Goal: Information Seeking & Learning: Learn about a topic

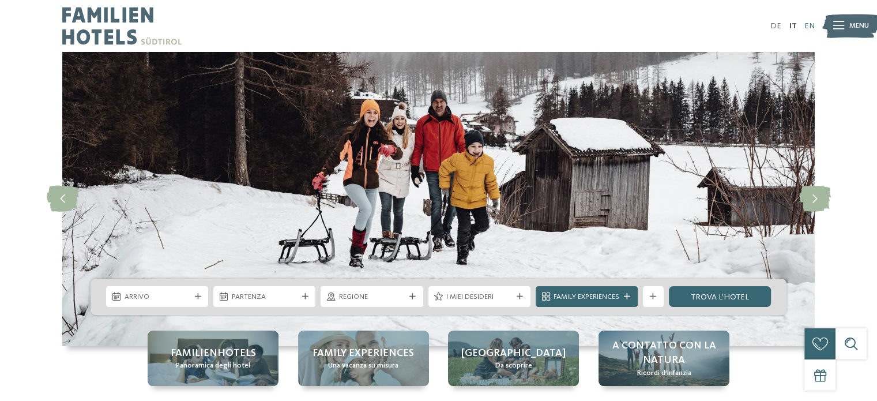
click at [812, 22] on link "EN" at bounding box center [809, 26] width 10 height 8
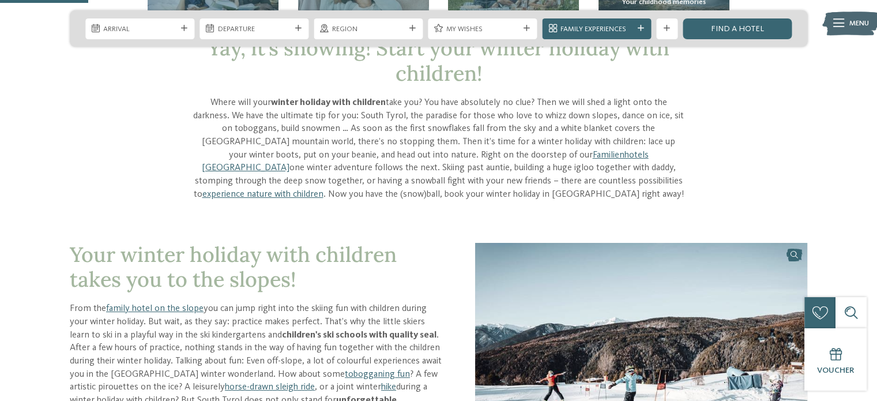
scroll to position [403, 0]
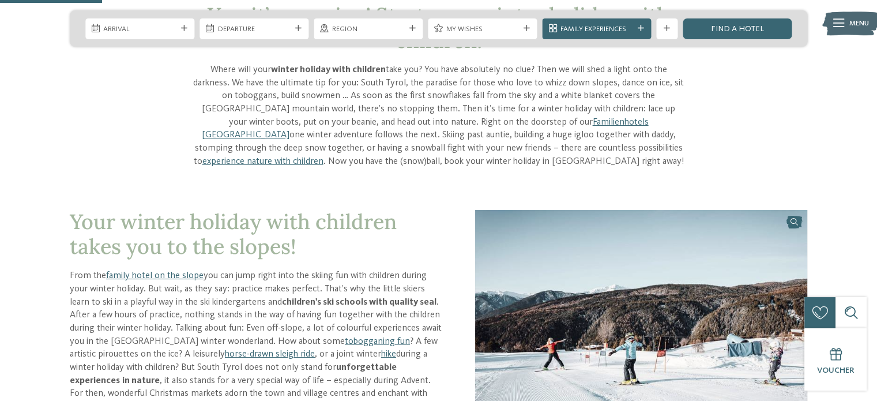
click at [87, 213] on span "Your winter holiday with children takes you to the slopes!" at bounding box center [233, 233] width 327 height 51
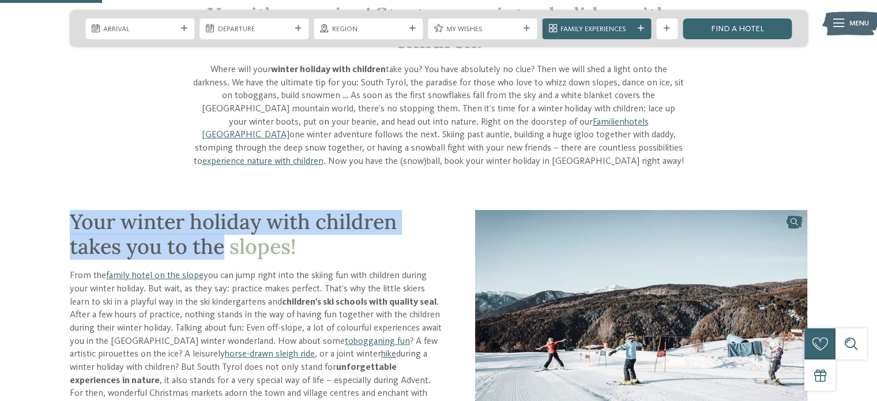
drag, startPoint x: 87, startPoint y: 213, endPoint x: 203, endPoint y: 239, distance: 118.9
click at [201, 242] on span "Your winter holiday with children takes you to the slopes!" at bounding box center [233, 233] width 327 height 51
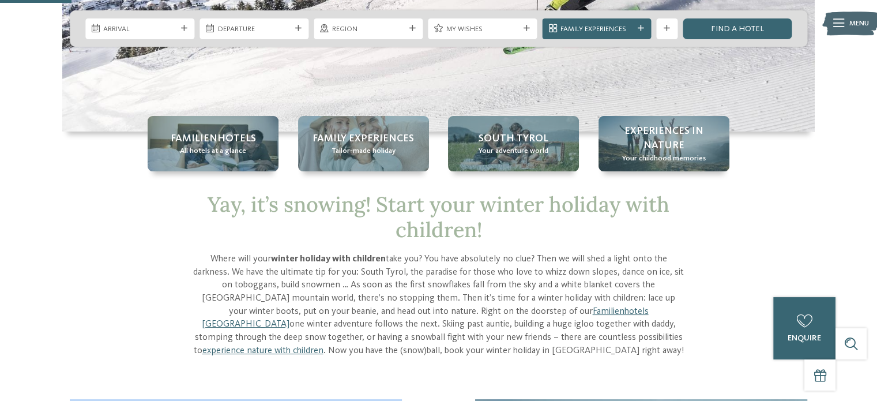
scroll to position [288, 0]
